Goal: Obtain resource: Download file/media

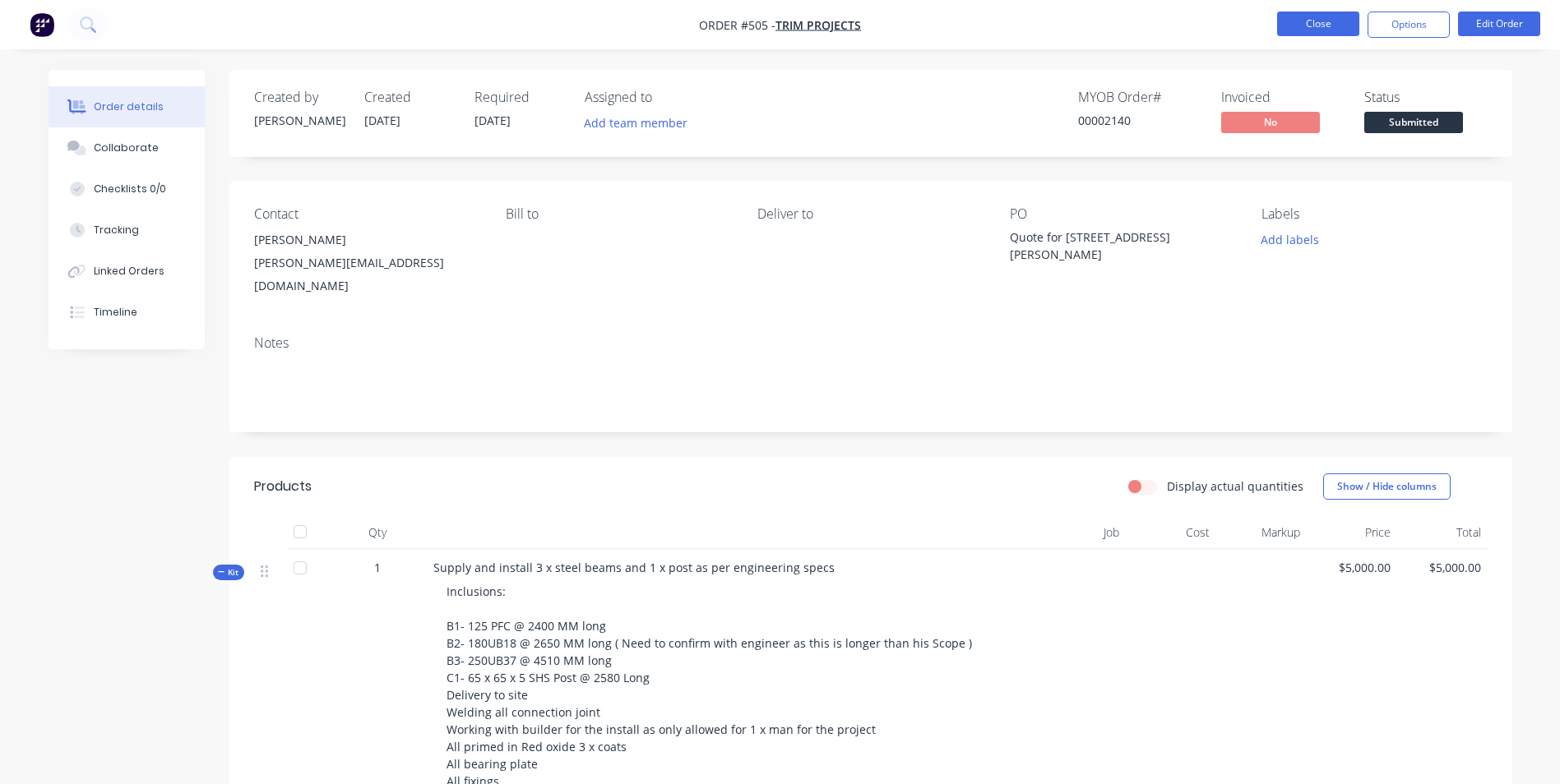
click at [1350, 34] on button "Close" at bounding box center [1318, 23] width 82 height 24
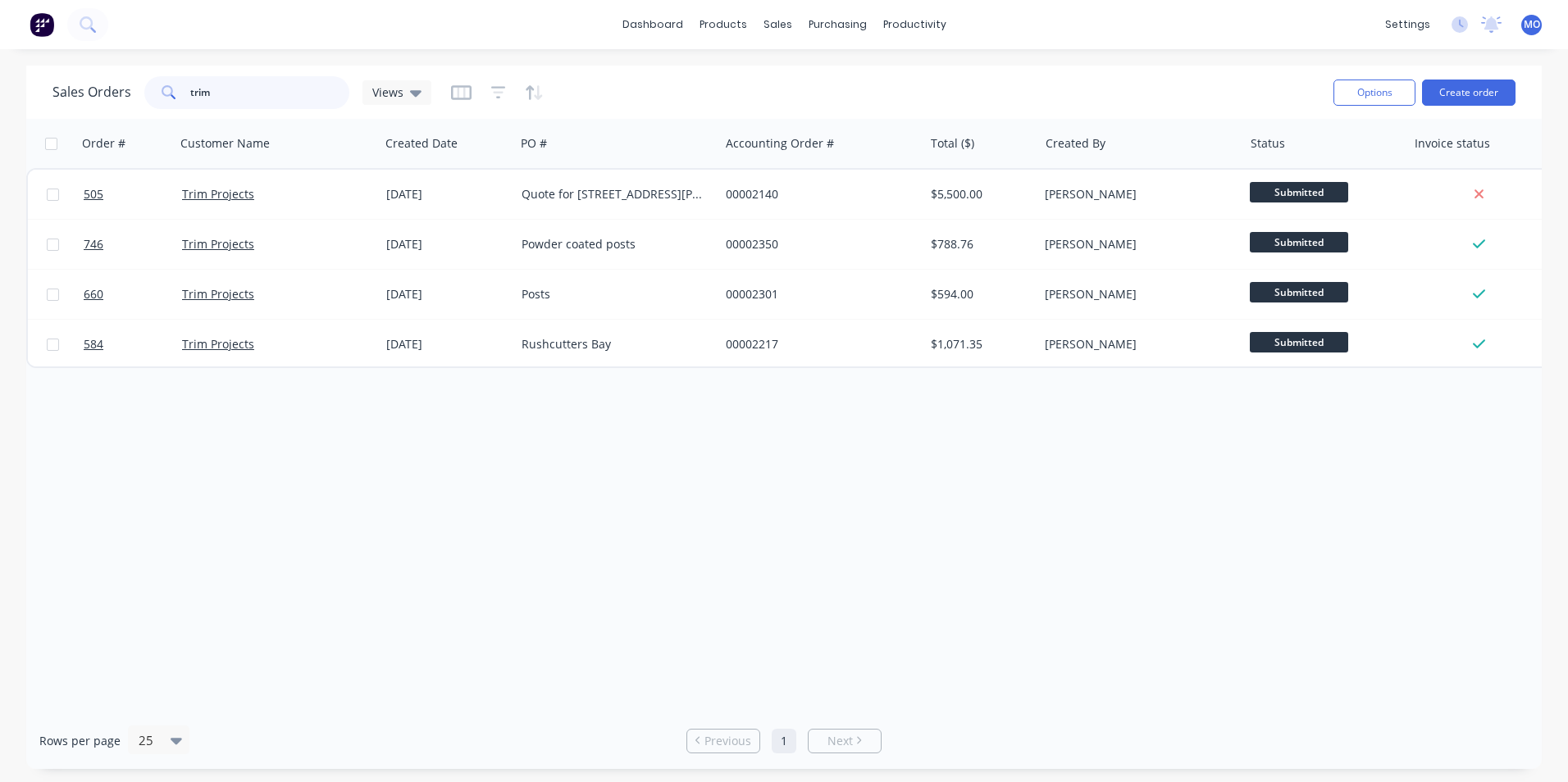
drag, startPoint x: 286, startPoint y: 93, endPoint x: 177, endPoint y: 101, distance: 109.3
click at [177, 101] on div "trim" at bounding box center [247, 93] width 205 height 33
click at [177, 101] on span at bounding box center [167, 93] width 46 height 33
click at [248, 97] on input "trim" at bounding box center [270, 93] width 160 height 33
type input "t"
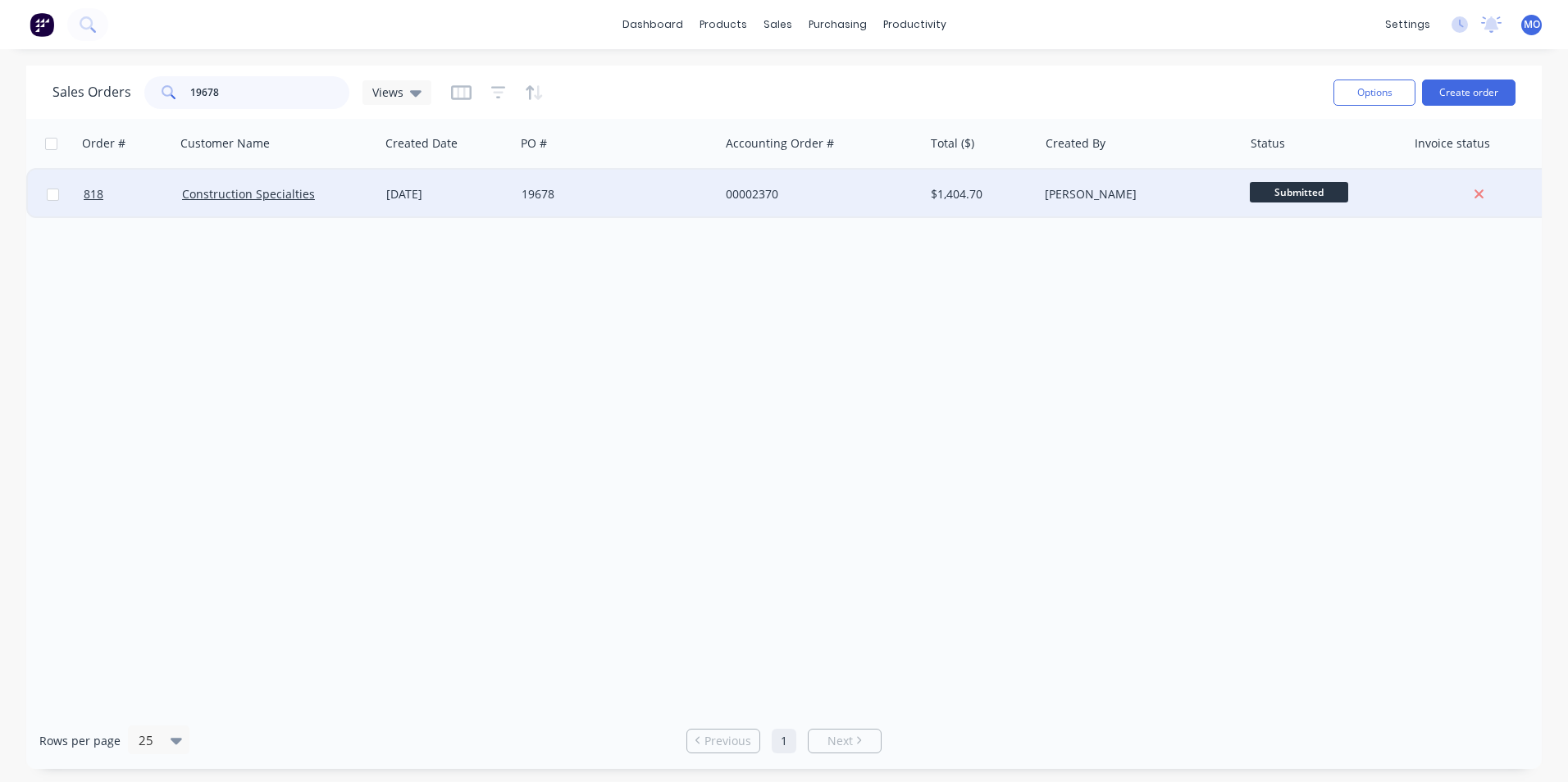
type input "19678"
click at [271, 185] on div "Construction Specialties" at bounding box center [277, 194] width 204 height 49
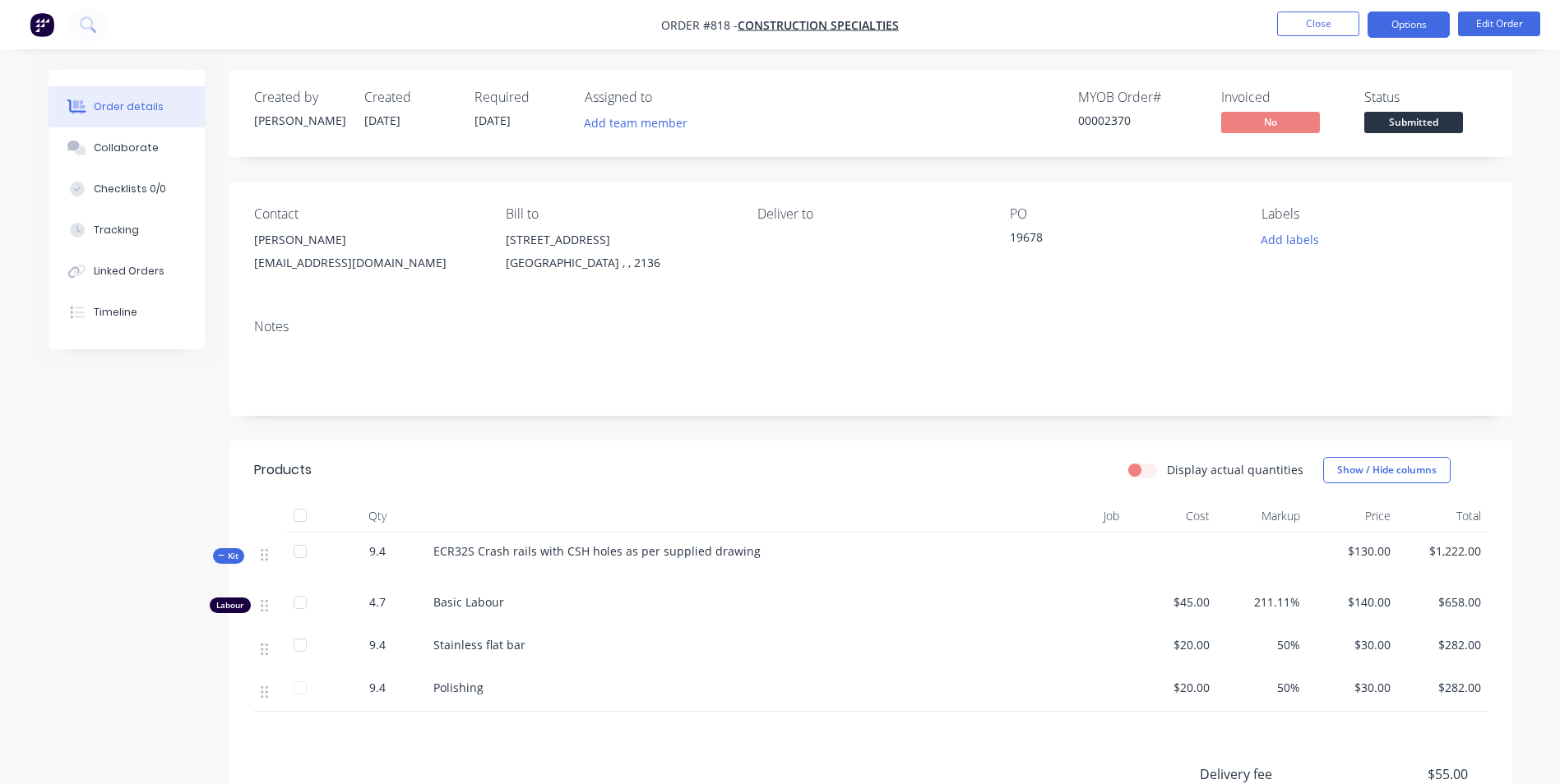
click at [1409, 18] on button "Options" at bounding box center [1409, 24] width 82 height 26
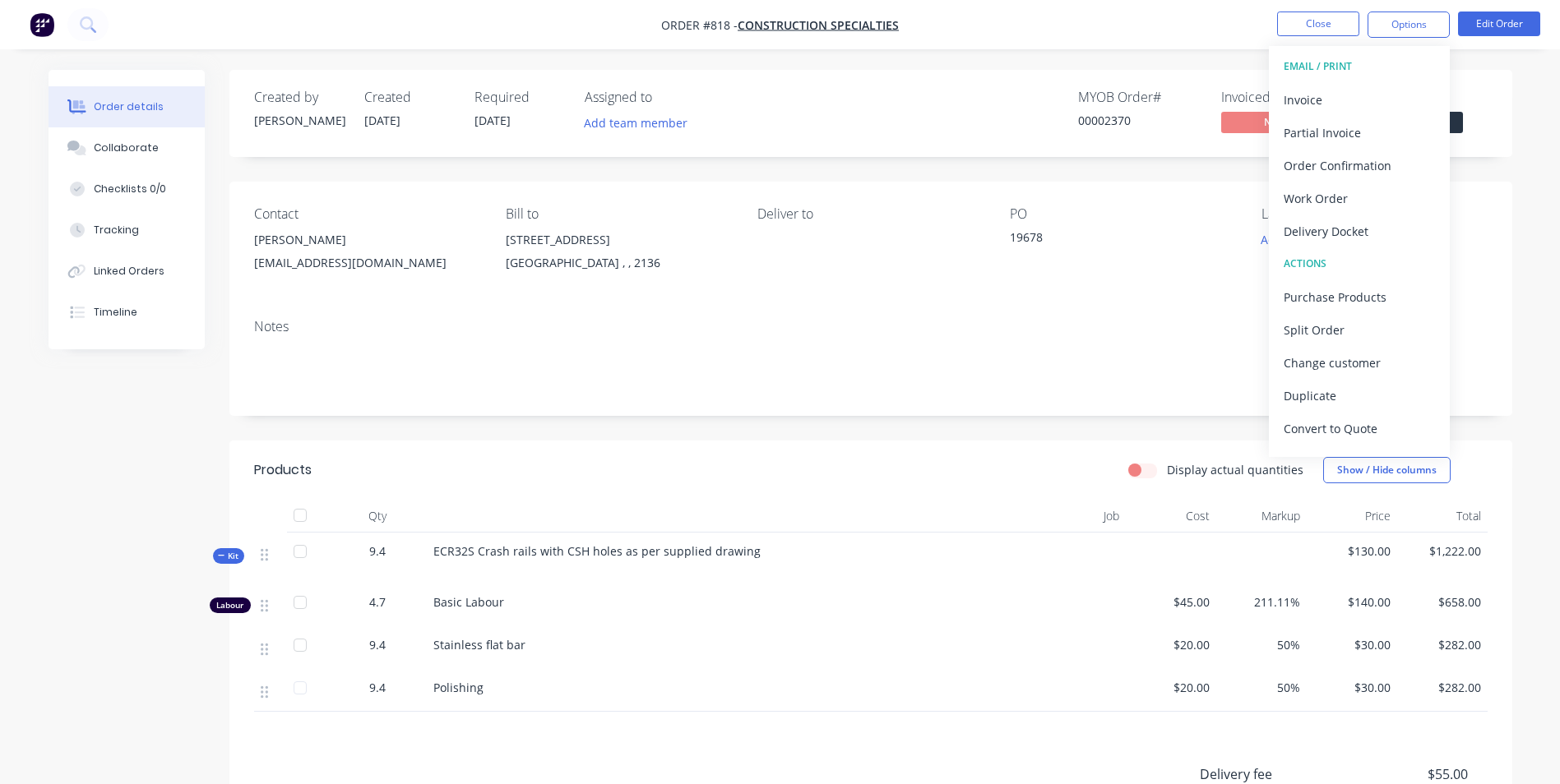
click at [1297, 223] on div "Delivery Docket" at bounding box center [1359, 231] width 152 height 23
click at [1311, 163] on div "Without pricing" at bounding box center [1359, 165] width 152 height 23
